Goal: Transaction & Acquisition: Download file/media

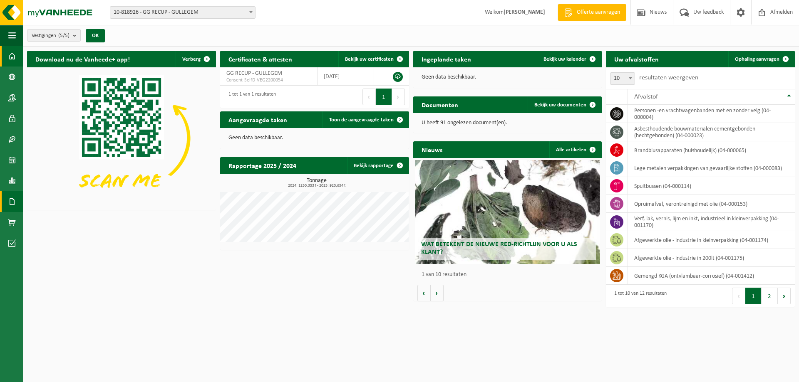
click at [13, 201] on span at bounding box center [11, 201] width 7 height 21
click at [55, 225] on span "Documenten" at bounding box center [63, 220] width 31 height 16
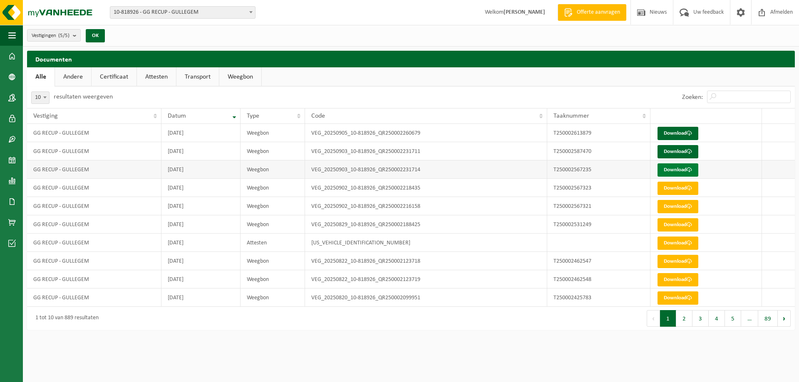
click at [673, 170] on link "Download" at bounding box center [677, 170] width 41 height 13
click at [671, 151] on link "Download" at bounding box center [677, 151] width 41 height 13
click at [672, 132] on link "Download" at bounding box center [677, 133] width 41 height 13
